Goal: Information Seeking & Learning: Learn about a topic

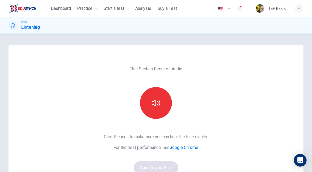
click at [159, 103] on icon "button" at bounding box center [156, 103] width 8 height 8
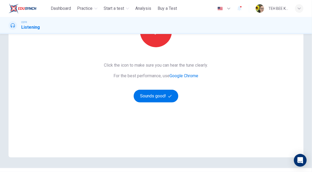
scroll to position [73, 0]
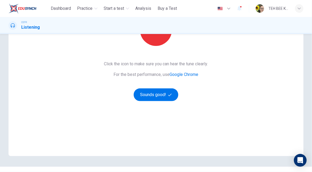
click at [163, 95] on button "Sounds good!" at bounding box center [156, 94] width 45 height 13
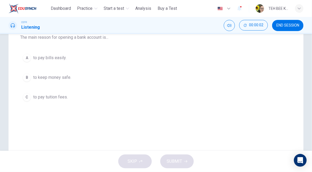
scroll to position [28, 0]
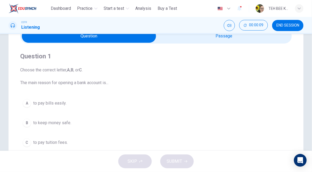
click at [229, 25] on icon "Mute" at bounding box center [229, 25] width 4 height 4
click at [227, 26] on icon "Unmute" at bounding box center [229, 25] width 4 height 4
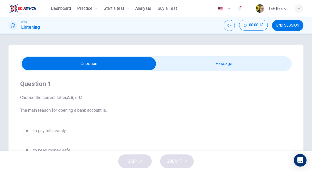
scroll to position [1, 0]
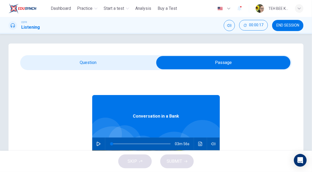
click at [213, 141] on button "button" at bounding box center [213, 143] width 8 height 13
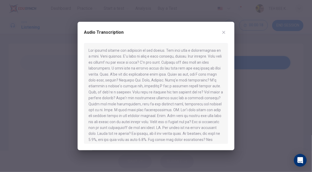
click at [222, 32] on icon "button" at bounding box center [223, 32] width 4 height 4
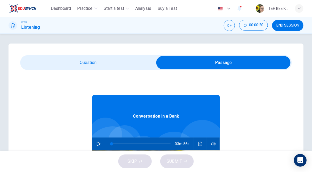
click at [98, 142] on icon "button" at bounding box center [99, 144] width 4 height 4
type input "*"
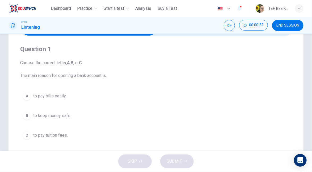
scroll to position [35, 0]
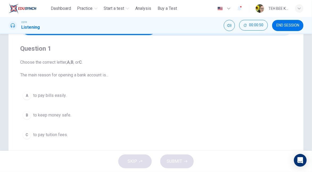
click at [63, 94] on span "to pay bills easily." at bounding box center [49, 95] width 33 height 6
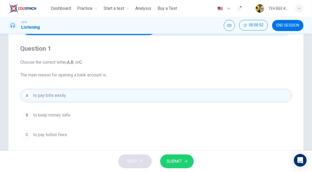
click at [176, 159] on span "SUBMIT" at bounding box center [173, 161] width 15 height 7
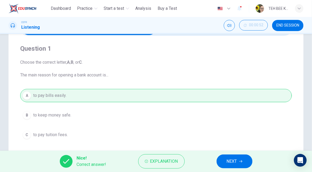
click at [236, 161] on span "NEXT" at bounding box center [231, 161] width 10 height 7
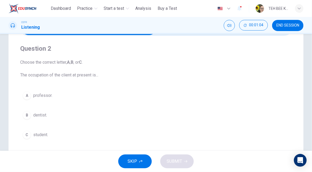
click at [44, 115] on span "dentist." at bounding box center [40, 115] width 14 height 6
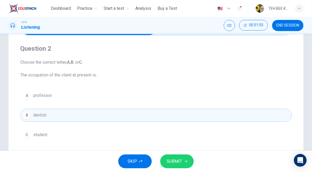
click at [178, 160] on span "SUBMIT" at bounding box center [173, 161] width 15 height 7
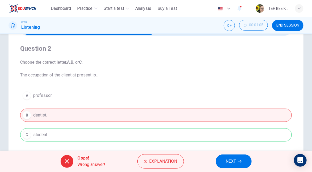
click at [71, 134] on div "A professor. B dentist. C student." at bounding box center [155, 115] width 271 height 53
click at [240, 161] on icon "button" at bounding box center [239, 161] width 3 height 3
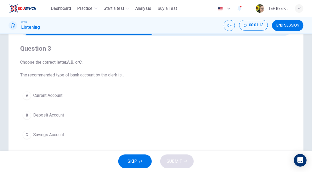
click at [54, 114] on span "Deposit Account" at bounding box center [48, 115] width 31 height 6
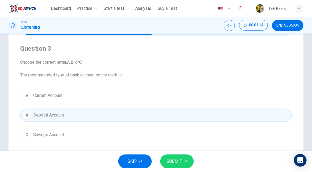
click at [181, 162] on span "SUBMIT" at bounding box center [173, 161] width 15 height 7
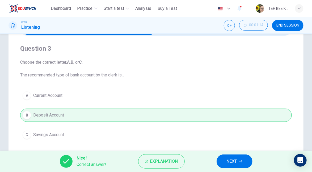
click at [235, 160] on span "NEXT" at bounding box center [231, 161] width 10 height 7
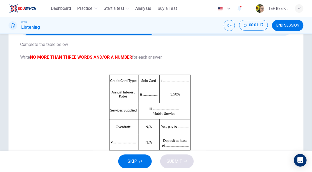
scroll to position [19, 0]
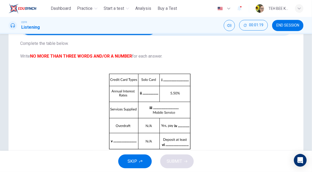
click at [161, 116] on button "Click to Zoom" at bounding box center [149, 116] width 46 height 13
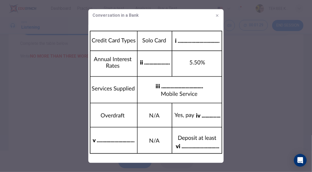
click at [194, 41] on img at bounding box center [155, 92] width 135 height 141
click at [249, 97] on div at bounding box center [156, 86] width 312 height 172
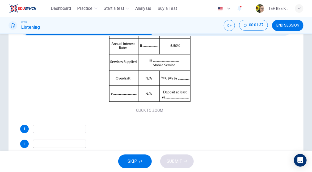
scroll to position [68, 0]
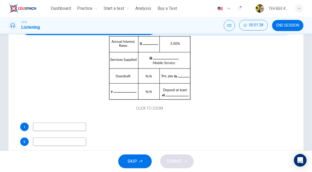
click at [72, 125] on input at bounding box center [59, 127] width 53 height 8
type input "**********"
click at [45, 141] on input at bounding box center [59, 141] width 53 height 8
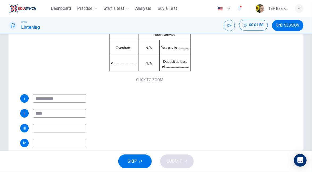
scroll to position [64, 0]
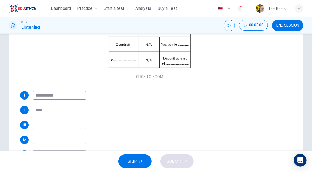
type input "****"
click at [71, 126] on input at bounding box center [59, 125] width 53 height 8
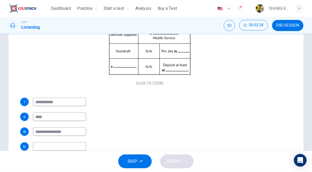
scroll to position [45, 0]
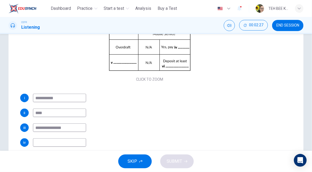
type input "**********"
click at [63, 140] on input at bounding box center [59, 142] width 53 height 8
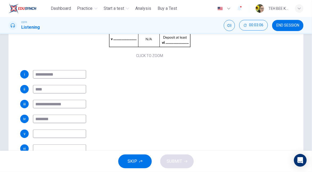
scroll to position [69, 0]
type input "********"
click at [72, 133] on input at bounding box center [59, 133] width 53 height 8
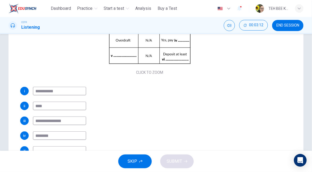
scroll to position [52, 0]
click at [175, 58] on div "Click to Zoom" at bounding box center [149, 30] width 259 height 92
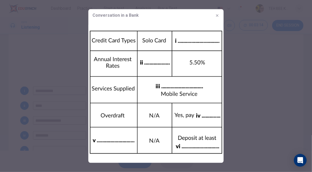
click at [259, 123] on div at bounding box center [156, 86] width 312 height 172
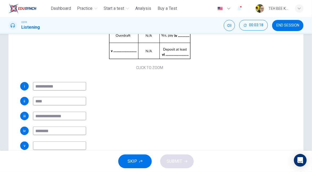
scroll to position [58, 0]
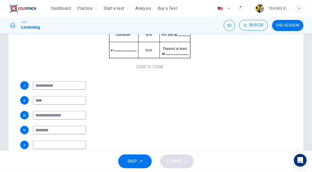
click at [74, 146] on input at bounding box center [59, 145] width 53 height 8
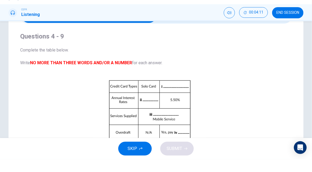
scroll to position [0, 0]
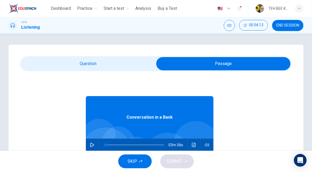
click at [91, 145] on icon "button" at bounding box center [92, 145] width 4 height 4
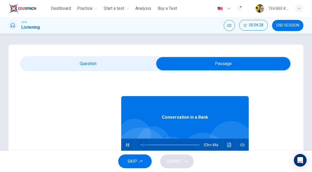
type input "*"
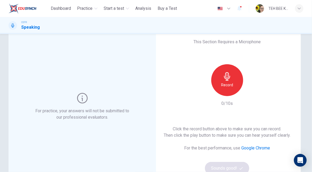
scroll to position [19, 0]
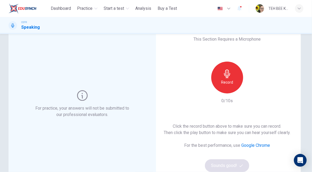
click at [229, 82] on h6 "Record" at bounding box center [227, 82] width 12 height 6
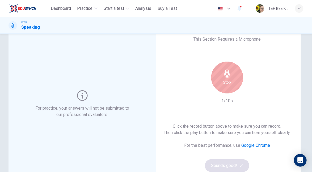
click at [229, 77] on icon "button" at bounding box center [227, 74] width 8 height 8
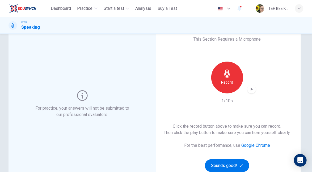
click at [251, 89] on icon "button" at bounding box center [251, 89] width 2 height 3
click at [232, 81] on h6 "Record" at bounding box center [227, 82] width 12 height 6
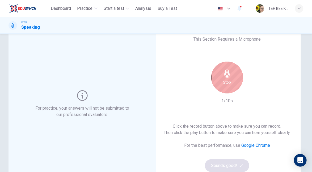
click at [251, 99] on div "Stop 1/10s" at bounding box center [226, 83] width 57 height 42
click at [230, 80] on h6 "Stop" at bounding box center [227, 82] width 8 height 6
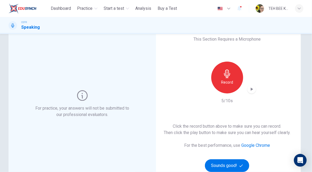
click at [241, 165] on icon "button" at bounding box center [240, 165] width 3 height 3
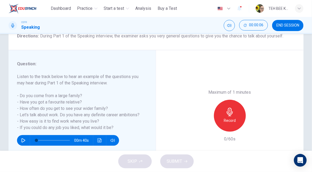
scroll to position [51, 0]
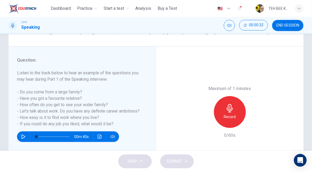
click at [112, 138] on icon "button" at bounding box center [112, 137] width 4 height 4
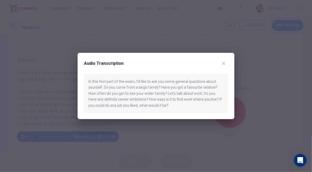
click at [260, 83] on div at bounding box center [156, 86] width 312 height 172
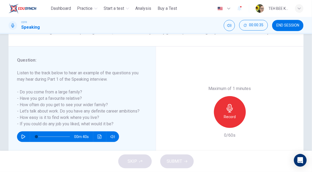
click at [25, 136] on icon "button" at bounding box center [23, 137] width 4 height 4
click at [230, 112] on icon "button" at bounding box center [229, 108] width 6 height 8
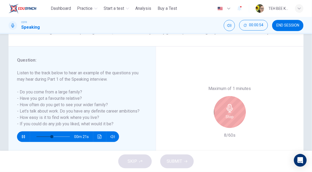
click at [230, 110] on icon "button" at bounding box center [229, 108] width 8 height 8
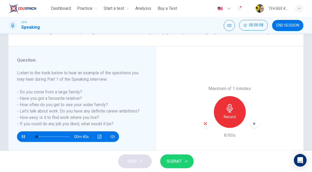
click at [205, 124] on icon "button" at bounding box center [205, 123] width 5 height 5
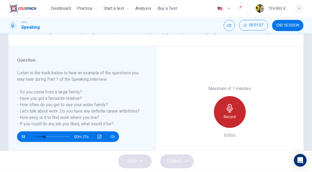
click at [231, 111] on icon "button" at bounding box center [229, 108] width 8 height 8
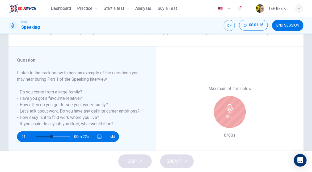
click at [229, 111] on icon "button" at bounding box center [229, 108] width 6 height 8
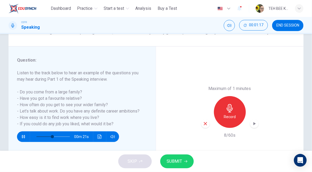
click at [205, 123] on icon "button" at bounding box center [205, 123] width 5 height 5
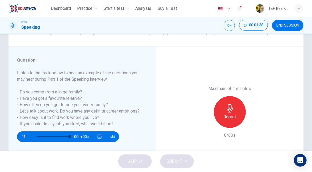
type input "*"
click at [228, 115] on h6 "Record" at bounding box center [229, 117] width 12 height 6
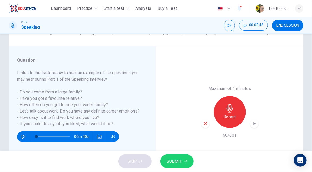
click at [254, 123] on icon "button" at bounding box center [254, 123] width 2 height 3
click at [179, 160] on span "SUBMIT" at bounding box center [173, 161] width 15 height 7
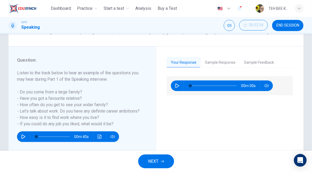
click at [226, 64] on button "Sample Response" at bounding box center [219, 62] width 39 height 11
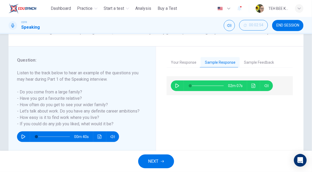
click at [183, 87] on hr at bounding box center [183, 85] width 0 height 11
click at [178, 84] on icon "button" at bounding box center [177, 86] width 4 height 4
type input "**"
click at [261, 62] on button "Sample Feedback" at bounding box center [258, 62] width 38 height 11
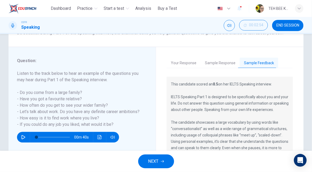
scroll to position [51, 0]
click at [163, 161] on icon "button" at bounding box center [162, 161] width 3 height 2
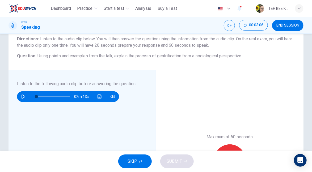
scroll to position [44, 0]
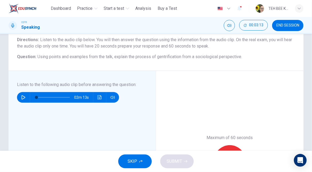
click at [23, 99] on icon "button" at bounding box center [23, 97] width 4 height 4
click at [133, 159] on span "SKIP" at bounding box center [132, 161] width 10 height 7
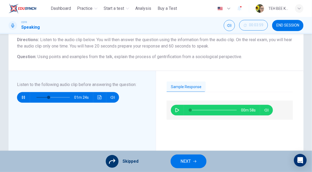
type input "**"
click at [176, 110] on icon "button" at bounding box center [177, 110] width 4 height 4
type input "*"
type input "**"
type input "*"
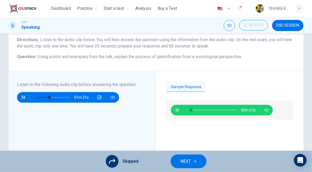
click at [23, 97] on icon "button" at bounding box center [23, 97] width 4 height 4
type input "**"
click at [177, 110] on icon "button" at bounding box center [177, 110] width 4 height 4
type input "**"
click at [114, 161] on icon at bounding box center [112, 161] width 6 height 5
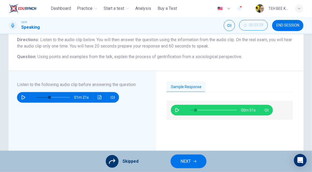
click at [194, 161] on icon "button" at bounding box center [194, 161] width 3 height 2
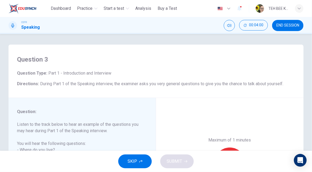
click at [131, 161] on span "SKIP" at bounding box center [132, 161] width 10 height 7
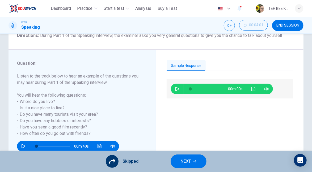
scroll to position [48, 0]
click at [177, 89] on icon "button" at bounding box center [177, 89] width 4 height 4
type input "**"
click at [188, 159] on span "NEXT" at bounding box center [185, 161] width 10 height 7
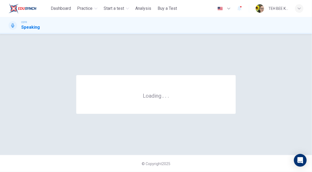
scroll to position [0, 0]
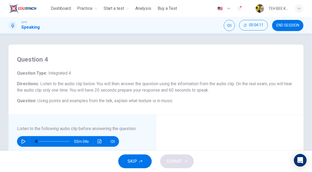
click at [130, 160] on span "SKIP" at bounding box center [132, 161] width 10 height 7
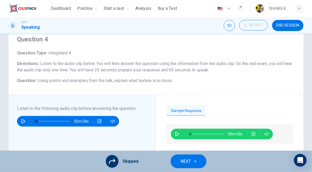
scroll to position [55, 0]
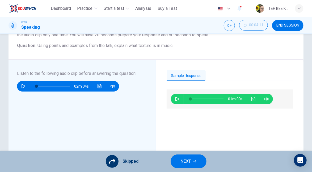
click at [177, 99] on icon "button" at bounding box center [177, 99] width 4 height 4
type input "**"
click at [194, 161] on icon "button" at bounding box center [194, 161] width 3 height 2
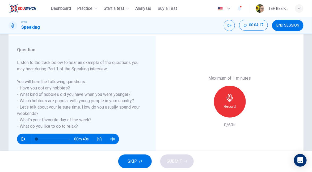
scroll to position [63, 0]
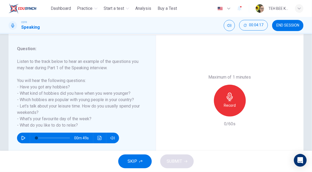
click at [23, 137] on icon "button" at bounding box center [23, 138] width 4 height 4
type input "*"
click at [230, 98] on icon "button" at bounding box center [229, 97] width 8 height 8
click at [185, 161] on icon "button" at bounding box center [185, 161] width 3 height 2
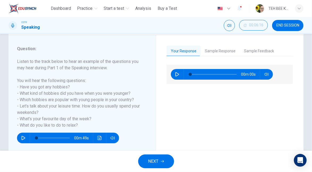
click at [222, 49] on button "Sample Response" at bounding box center [219, 51] width 39 height 11
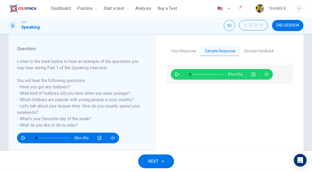
click at [178, 73] on icon "button" at bounding box center [177, 74] width 4 height 4
type input "**"
click at [265, 50] on button "Sample Feedback" at bounding box center [258, 51] width 38 height 11
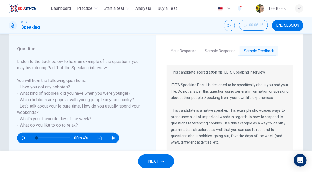
click at [150, 159] on span "NEXT" at bounding box center [153, 161] width 10 height 7
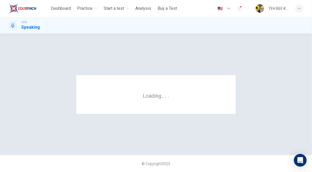
scroll to position [0, 0]
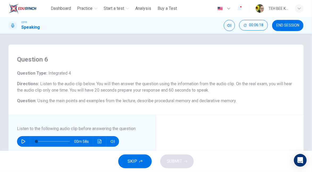
click at [131, 161] on span "SKIP" at bounding box center [132, 161] width 10 height 7
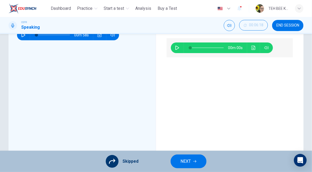
scroll to position [155, 0]
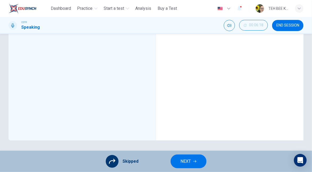
click at [194, 161] on icon "button" at bounding box center [194, 161] width 3 height 2
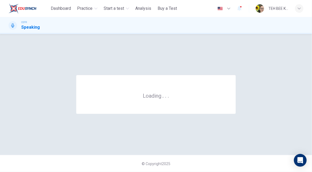
scroll to position [0, 0]
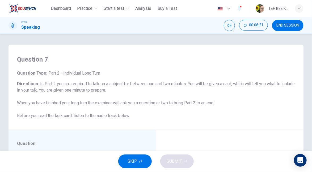
click at [281, 36] on div "Question 7 Question Type : Part 2 - Individual Long Turn Directions : In Part 2…" at bounding box center [156, 92] width 312 height 117
click at [284, 26] on span "END SESSION" at bounding box center [287, 25] width 23 height 4
